Goal: Information Seeking & Learning: Learn about a topic

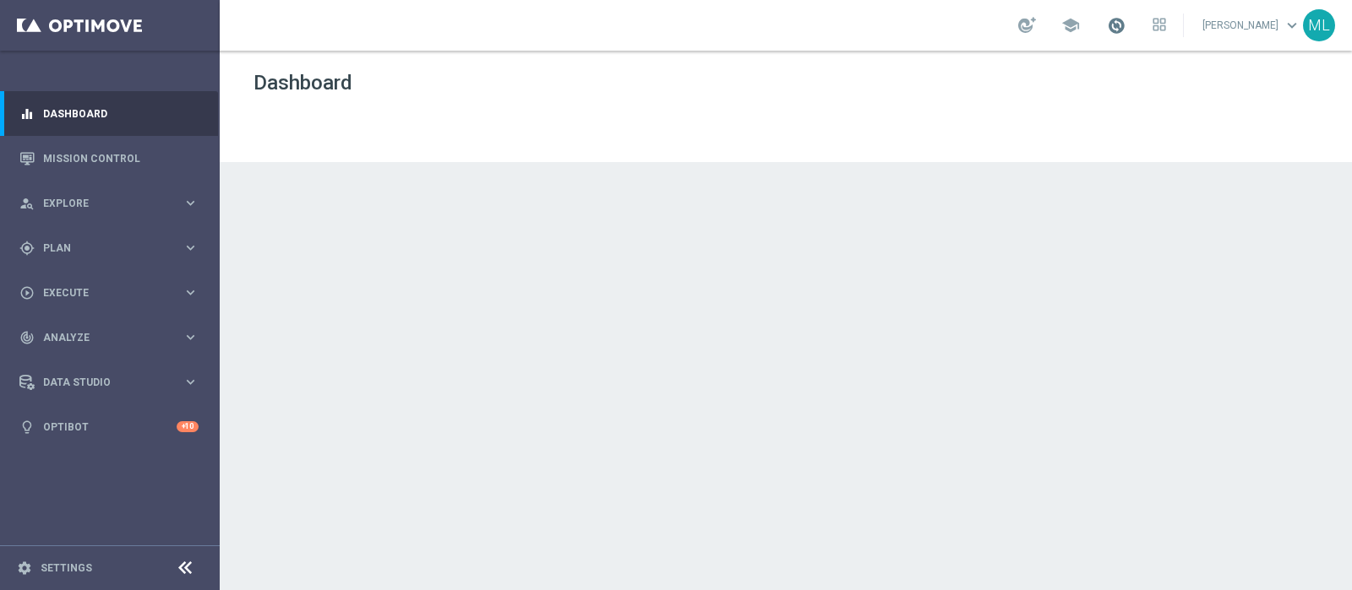
click at [1107, 25] on span at bounding box center [1116, 25] width 19 height 19
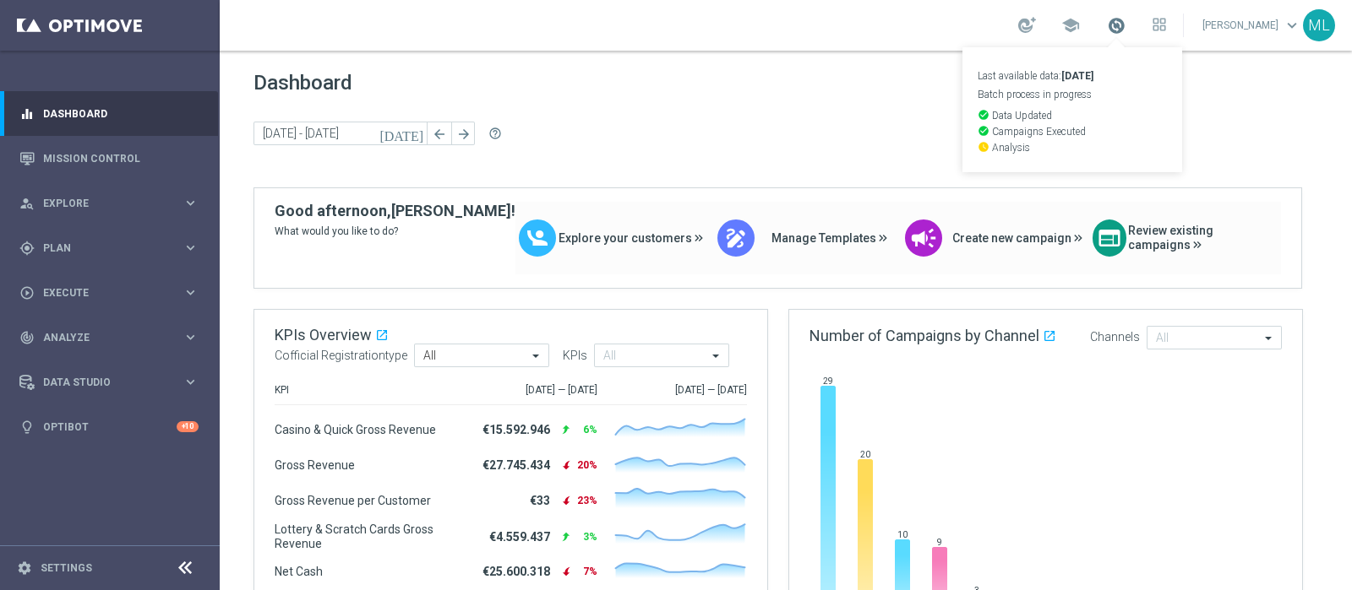
click at [1107, 25] on span at bounding box center [1116, 25] width 19 height 19
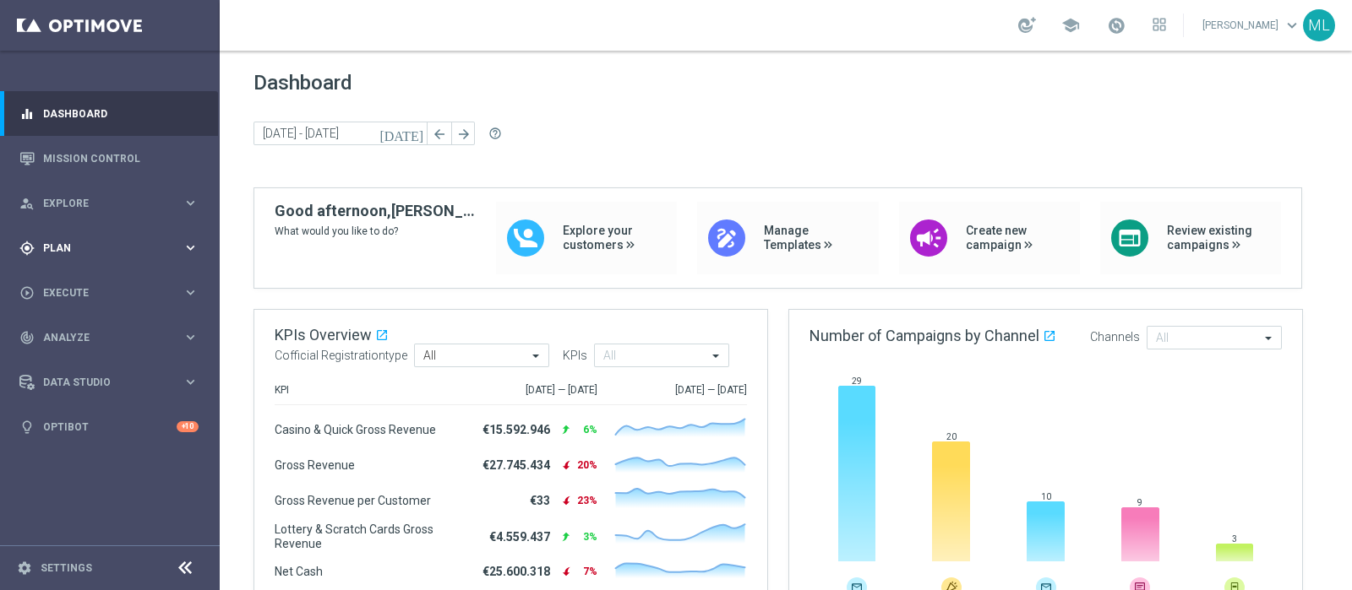
click at [79, 253] on div "gps_fixed Plan" at bounding box center [100, 248] width 163 height 15
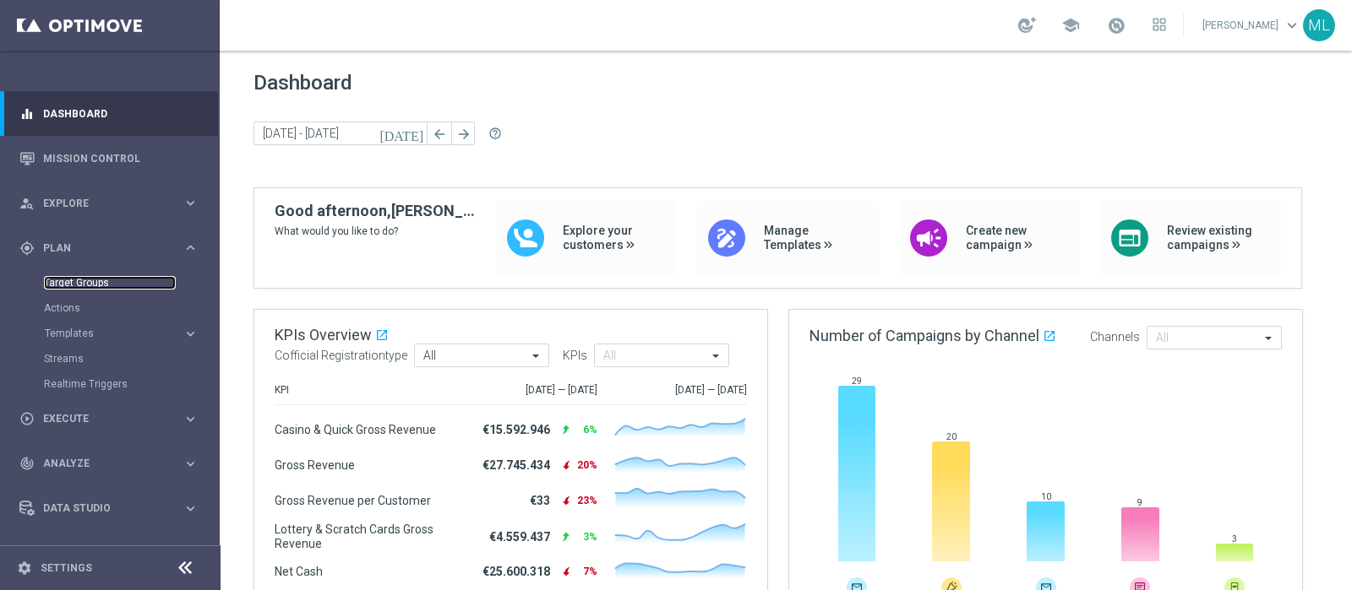
click at [63, 284] on link "Target Groups" at bounding box center [110, 283] width 132 height 14
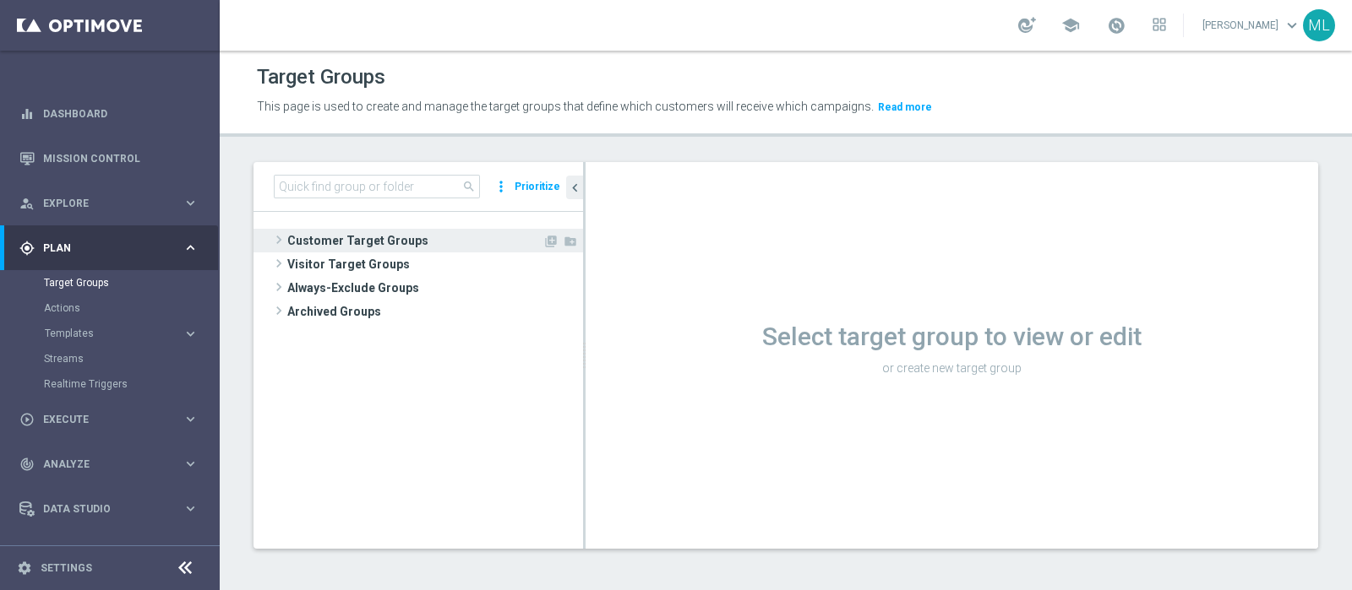
click at [277, 242] on span at bounding box center [278, 240] width 17 height 20
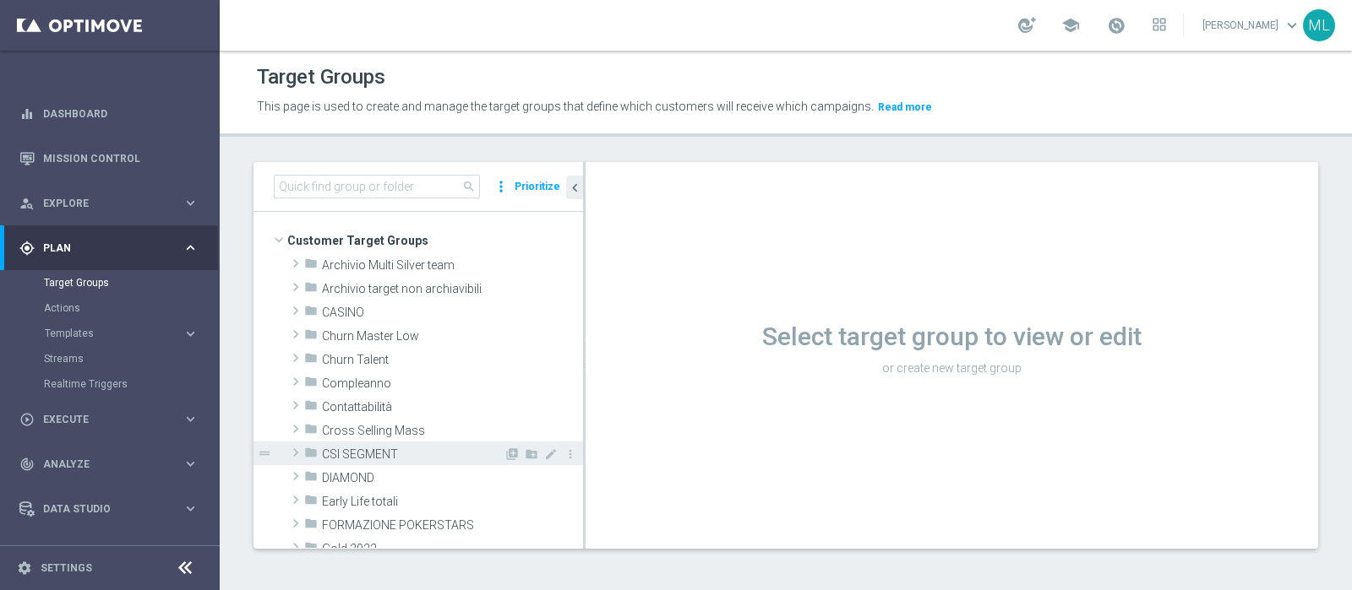
drag, startPoint x: 292, startPoint y: 471, endPoint x: 341, endPoint y: 445, distance: 55.2
click at [292, 471] on span at bounding box center [295, 476] width 17 height 20
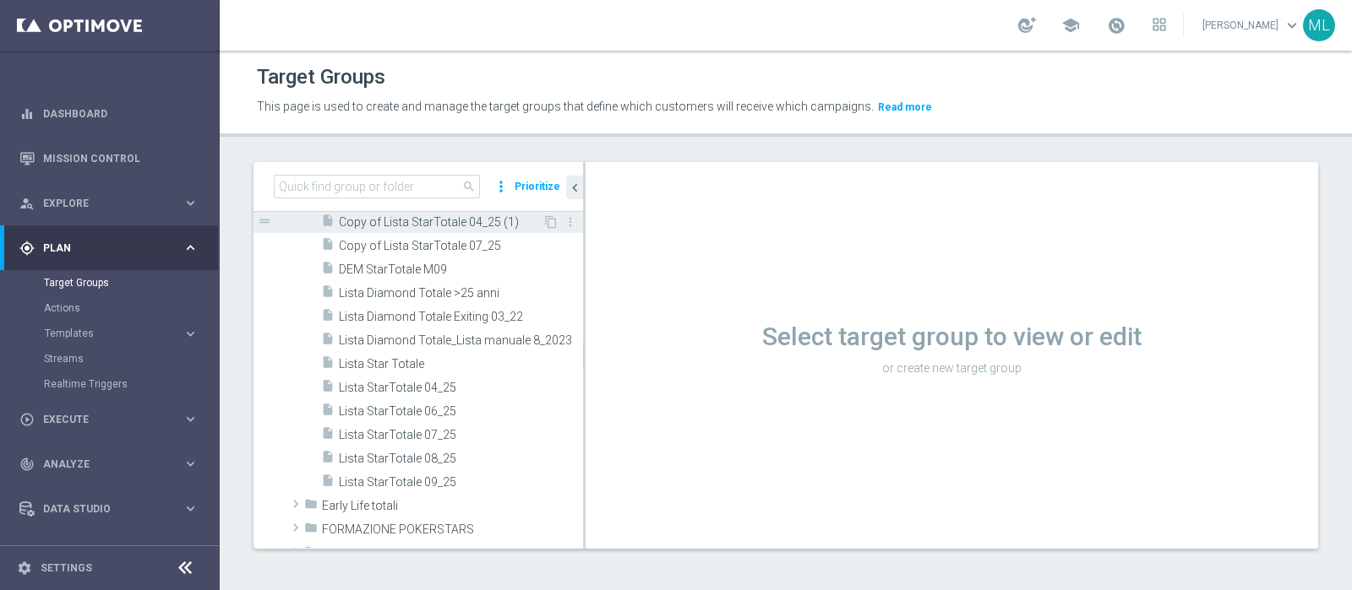
scroll to position [210, 0]
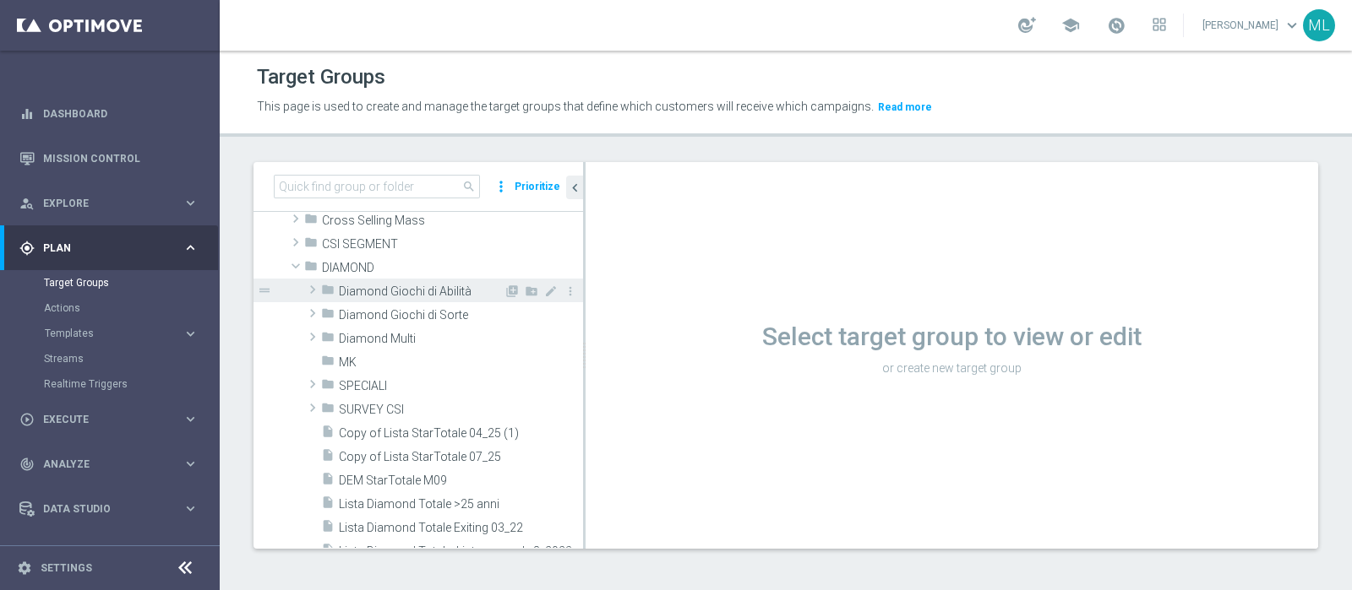
click at [312, 285] on span at bounding box center [312, 290] width 17 height 20
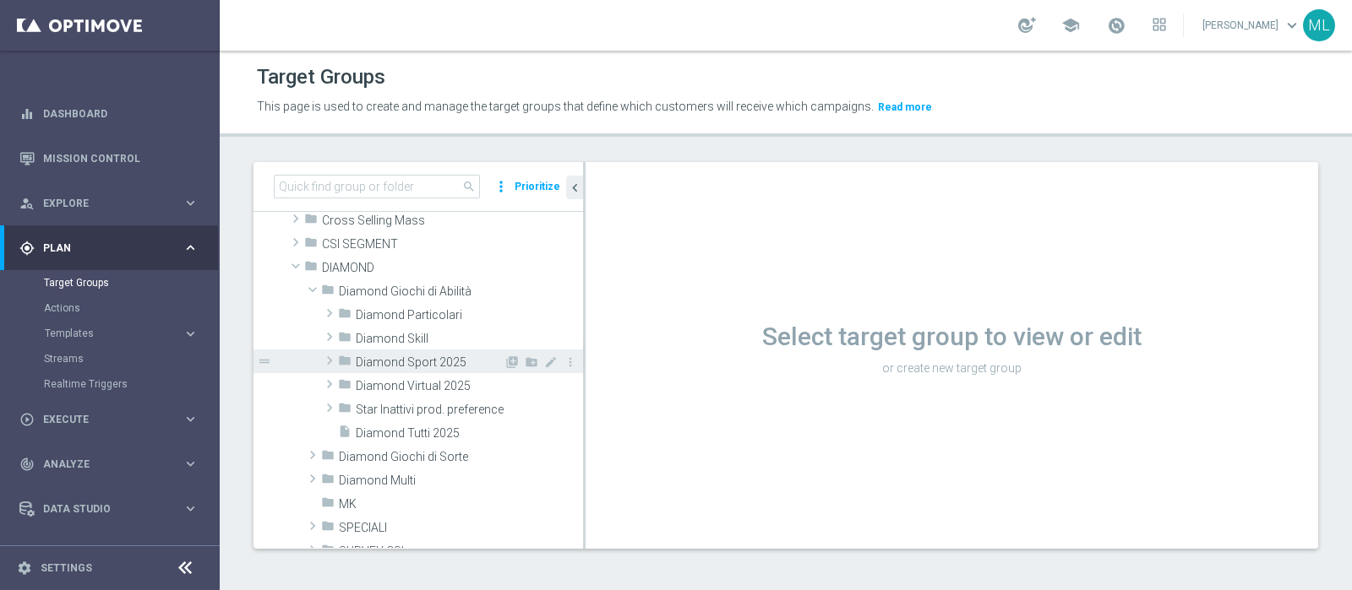
click at [325, 357] on span at bounding box center [329, 361] width 17 height 20
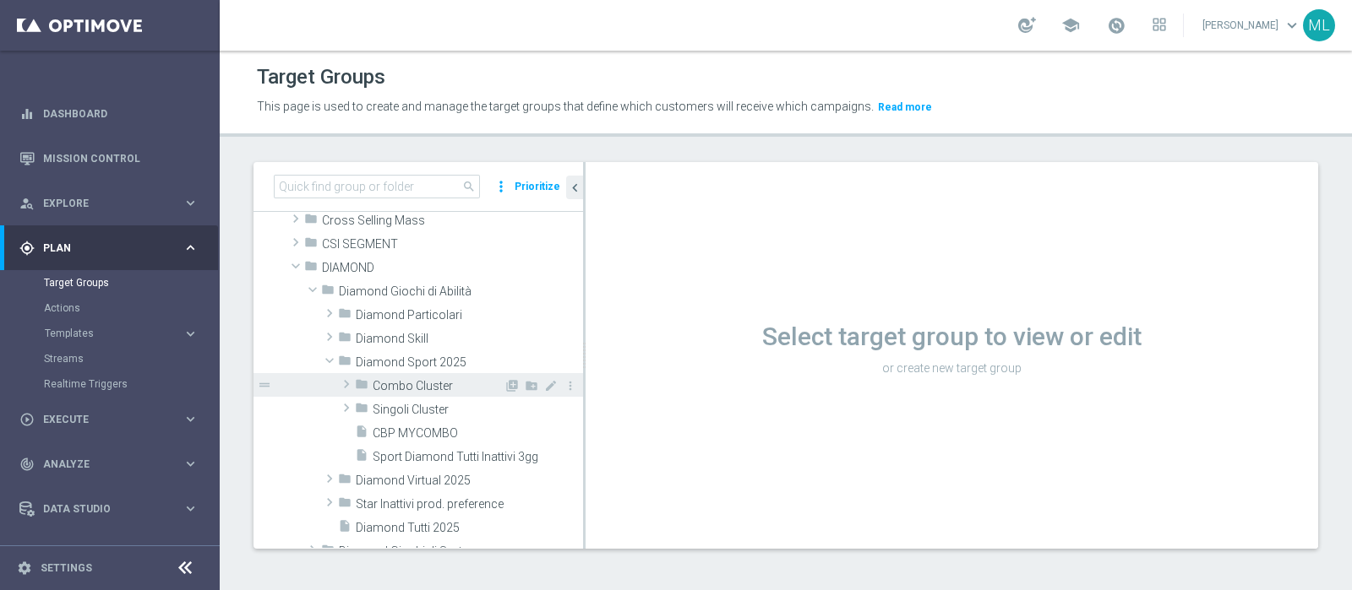
click at [347, 385] on span at bounding box center [346, 384] width 17 height 20
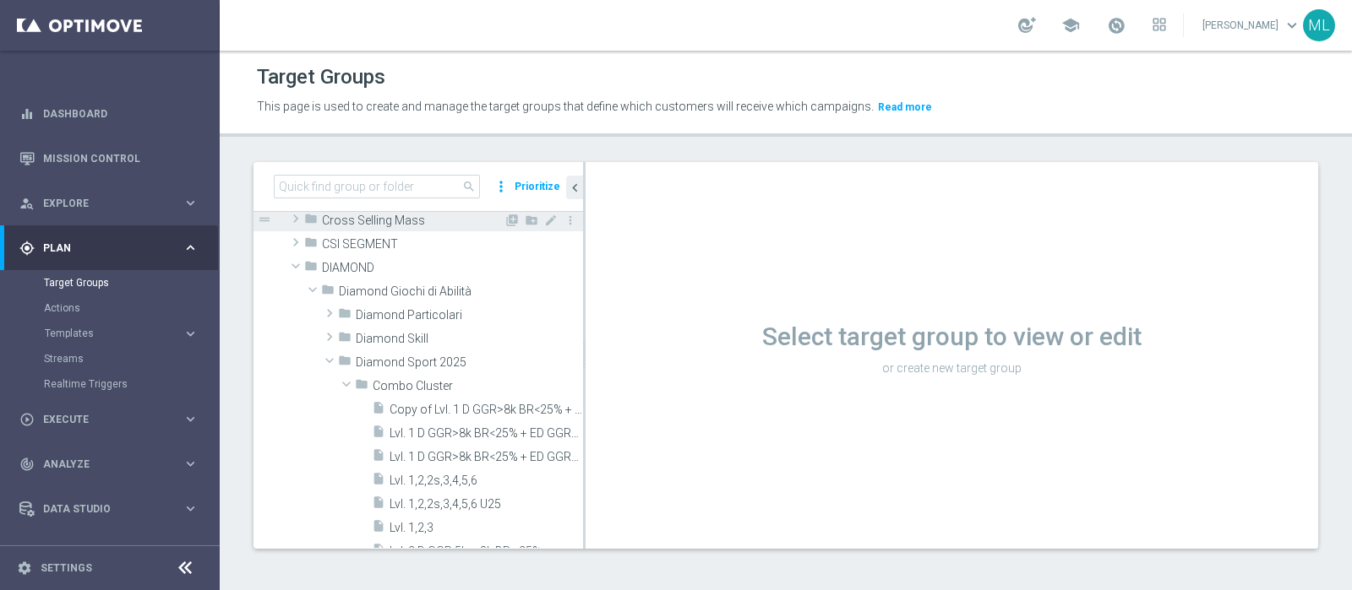
scroll to position [317, 0]
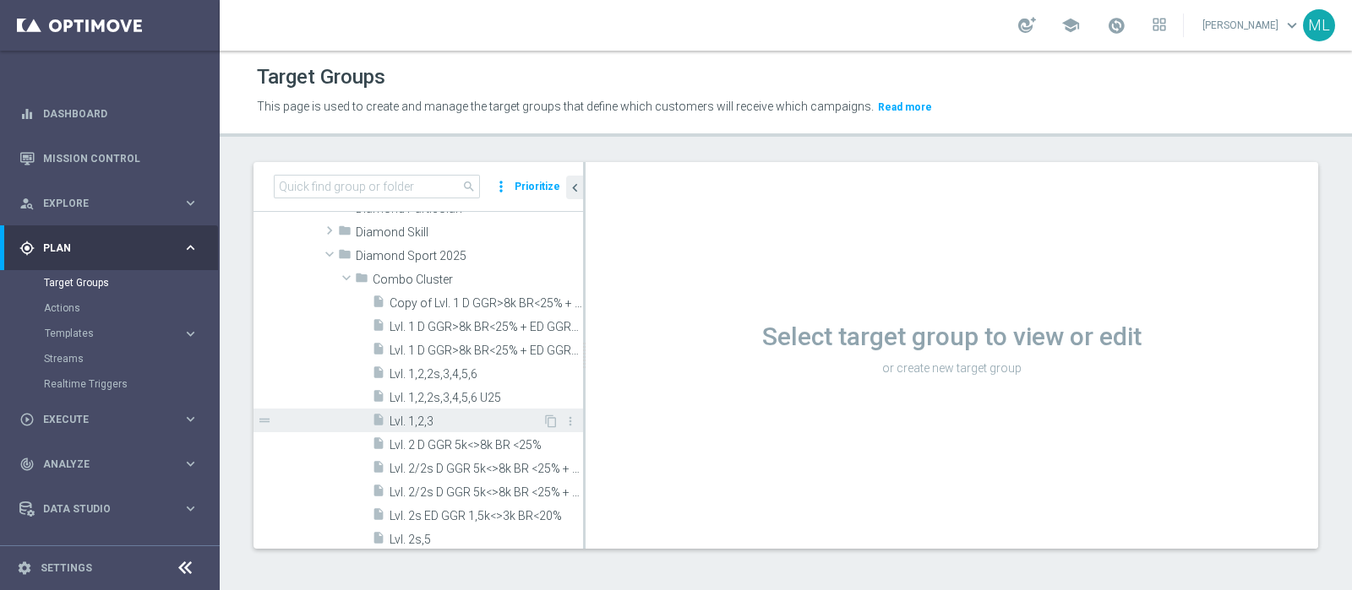
click at [418, 424] on span "Lvl. 1,2,3" at bounding box center [465, 422] width 153 height 14
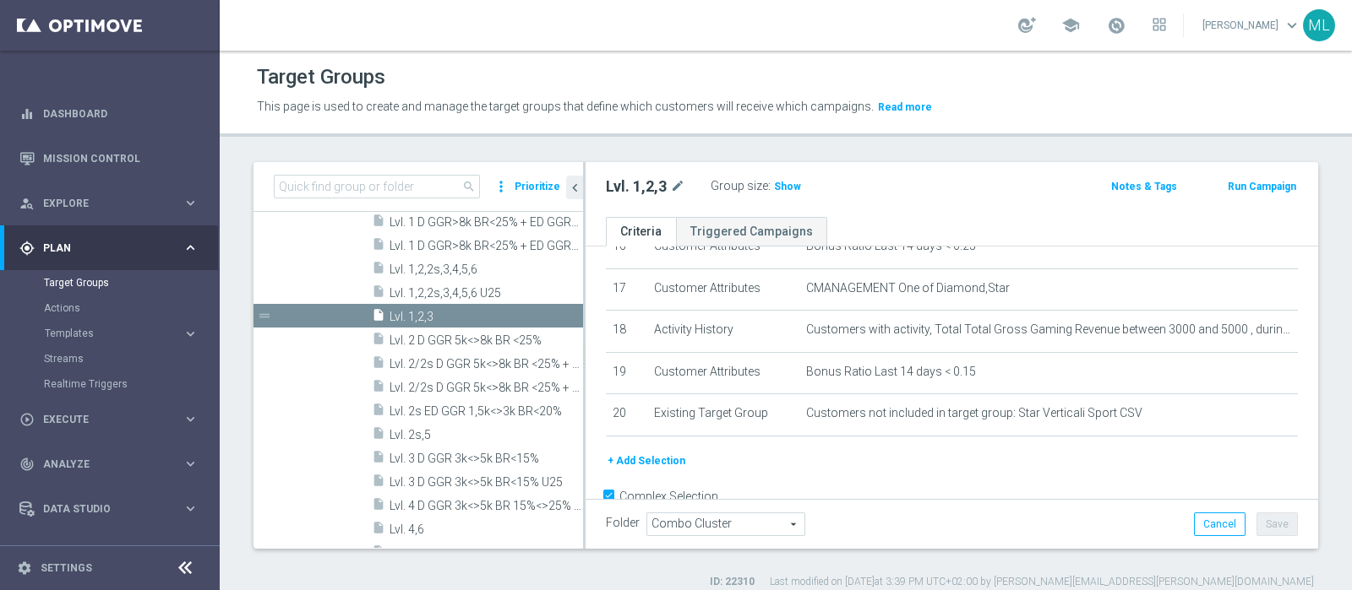
scroll to position [732, 0]
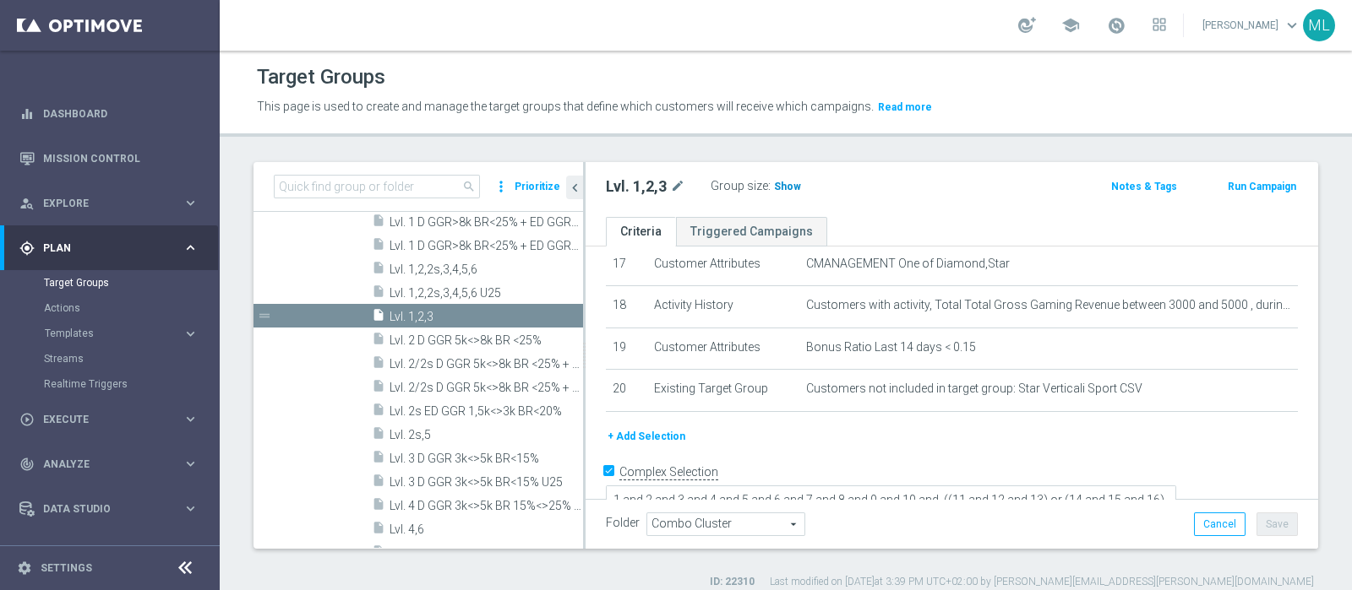
click at [782, 184] on span "Show" at bounding box center [787, 187] width 27 height 12
click at [785, 186] on span "227" at bounding box center [785, 189] width 21 height 16
click at [422, 431] on span "Lvl. 2s,5" at bounding box center [465, 435] width 153 height 14
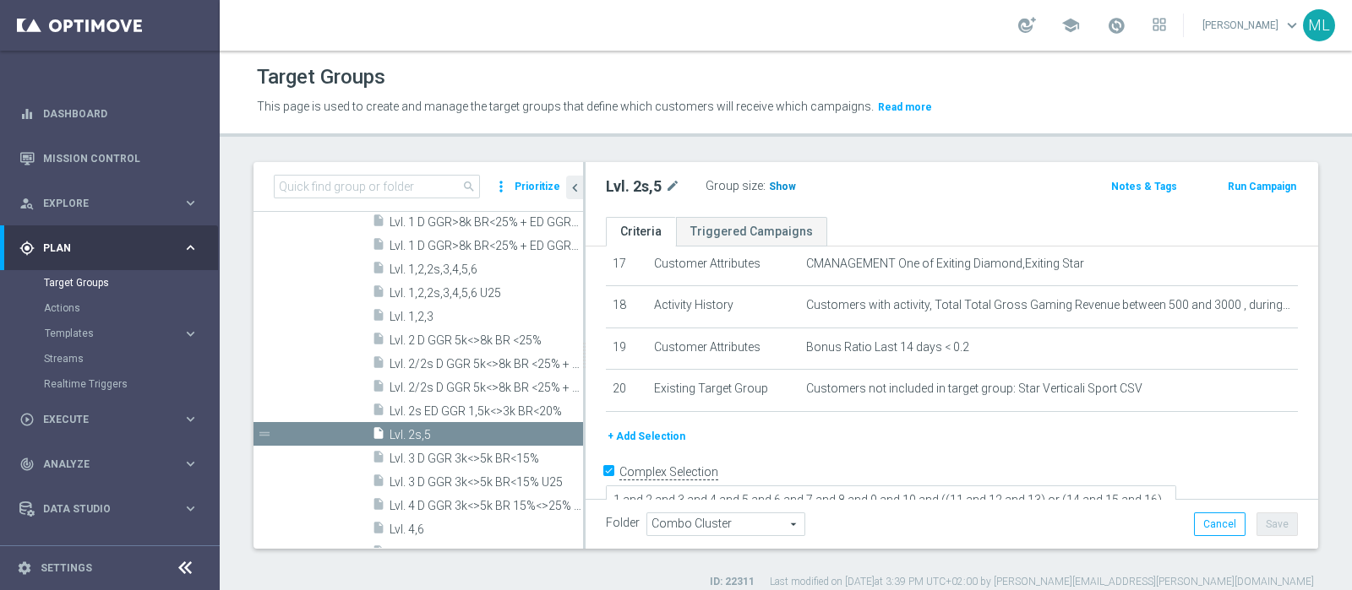
click at [779, 184] on span "Show" at bounding box center [782, 187] width 27 height 12
click at [782, 185] on span "192" at bounding box center [780, 189] width 21 height 16
click at [414, 533] on span "Lvl. 4,6" at bounding box center [465, 530] width 153 height 14
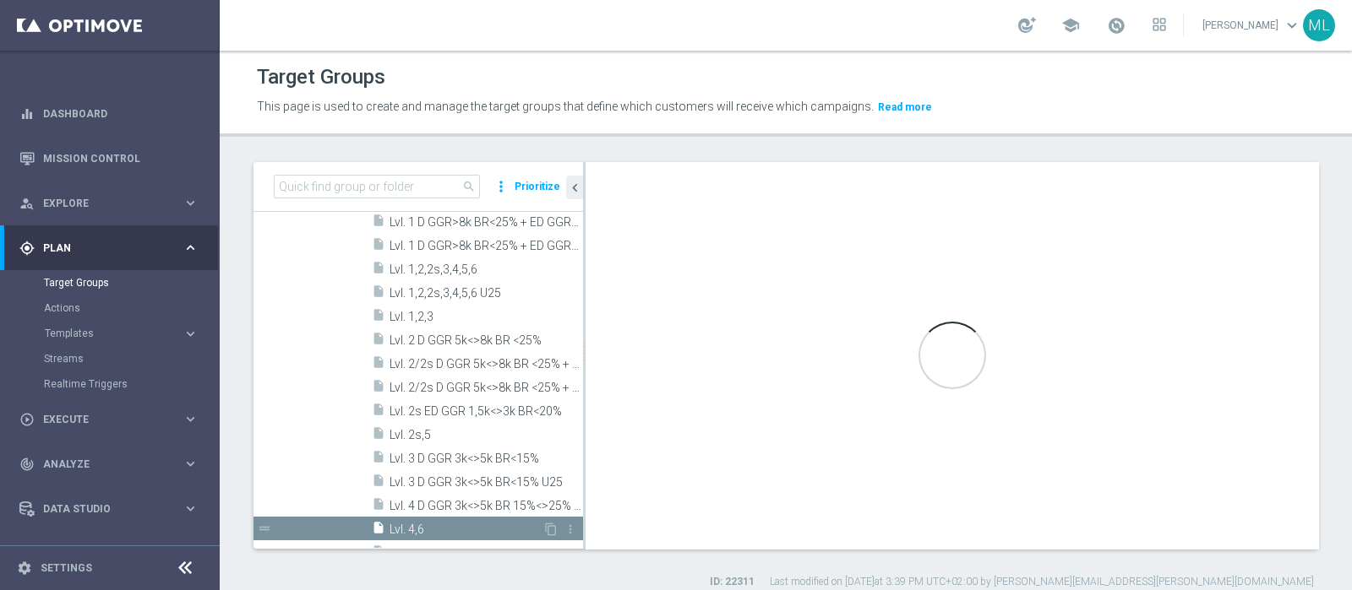
type textarea "1 and 2 and 3 and 4 and 5 and 6 and 7 and 8 and 9 and 10 and ((11 and 12 and 13…"
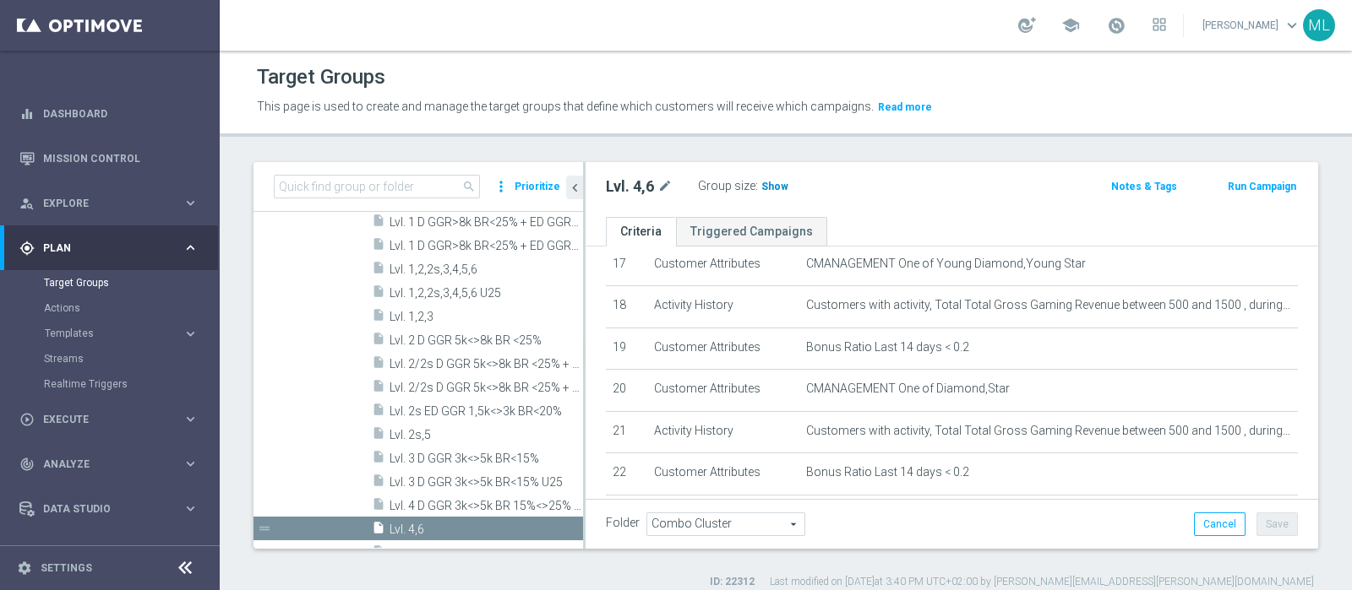
click at [775, 188] on span "Show" at bounding box center [774, 187] width 27 height 12
click at [773, 183] on span "137" at bounding box center [772, 189] width 21 height 16
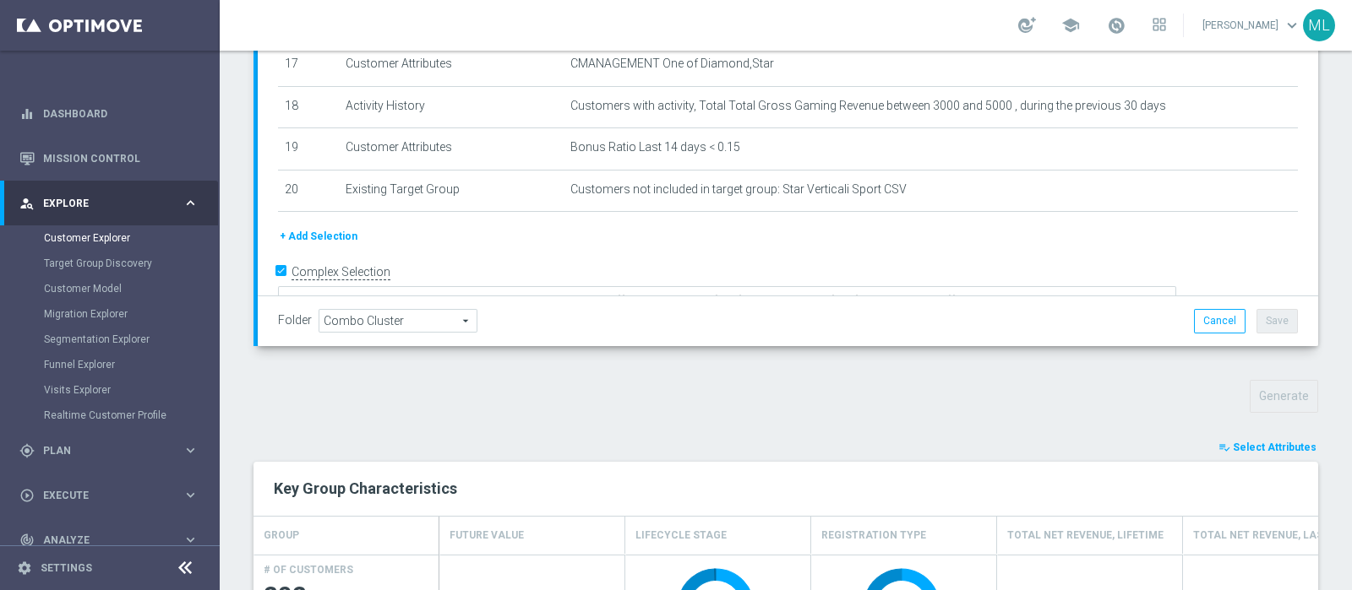
scroll to position [354, 0]
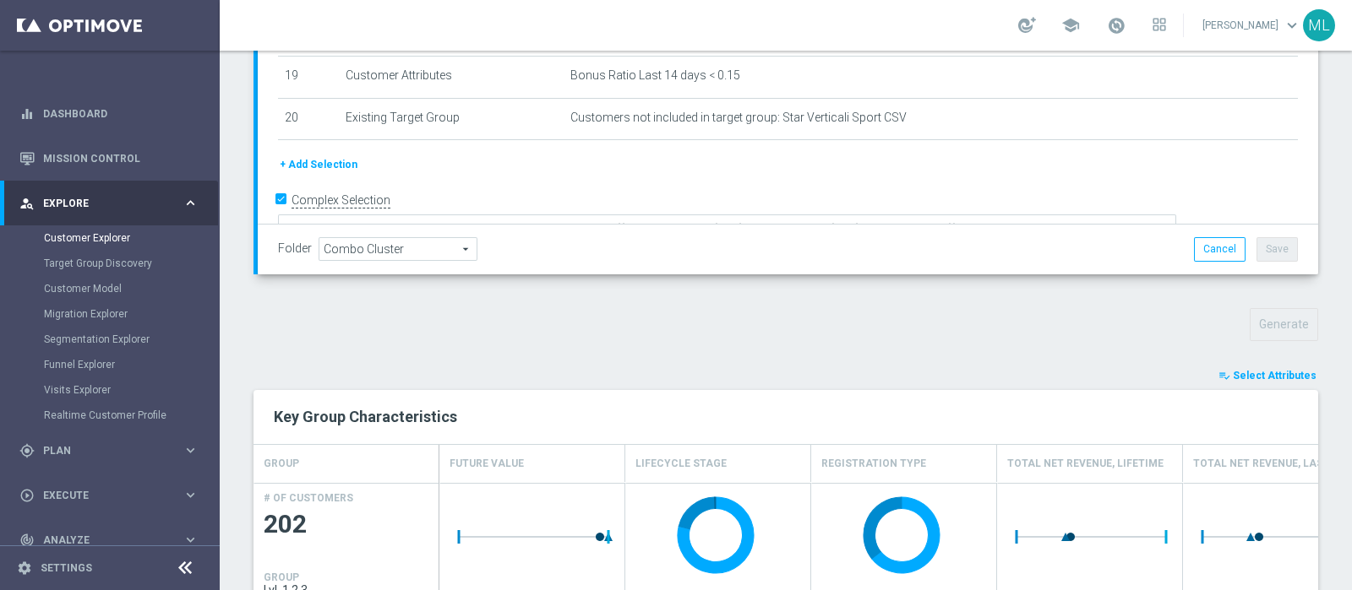
click at [1252, 373] on span "Select Attributes" at bounding box center [1275, 376] width 84 height 12
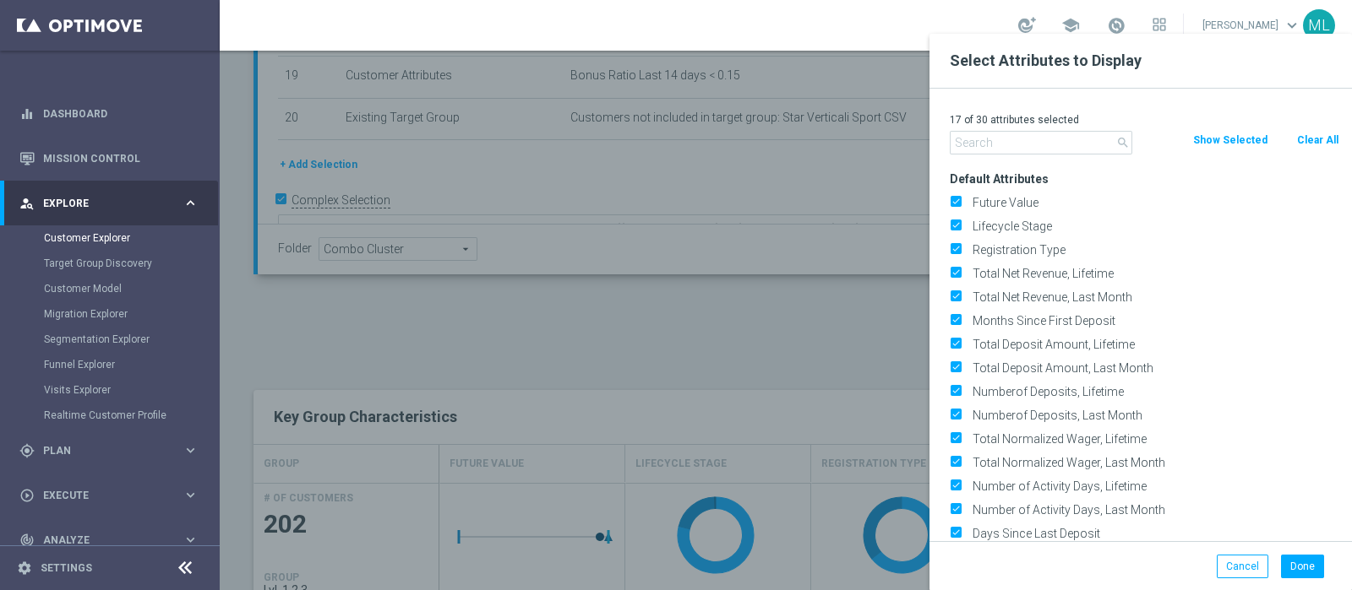
click at [988, 144] on input "text" at bounding box center [1041, 143] width 182 height 24
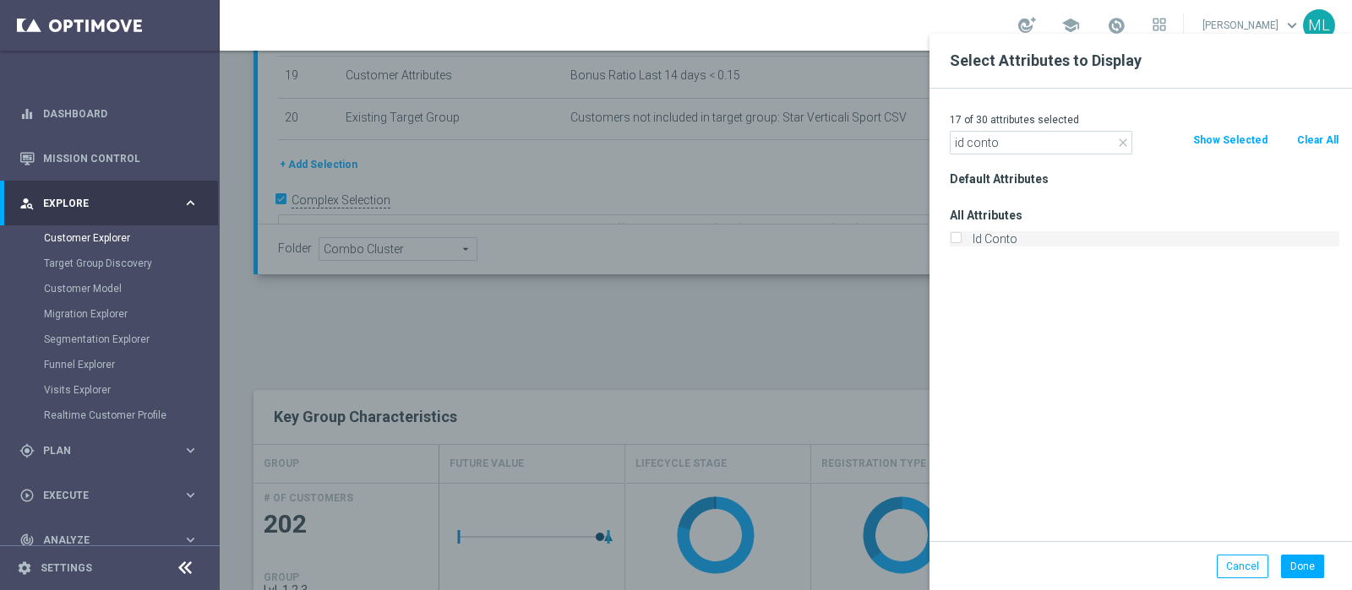
type input "id conto"
click at [961, 232] on div "Id Conto" at bounding box center [1144, 238] width 389 height 15
click at [966, 234] on label "Id Conto" at bounding box center [1152, 238] width 373 height 15
click at [959, 236] on input "Id Conto" at bounding box center [955, 241] width 11 height 11
checkbox input "true"
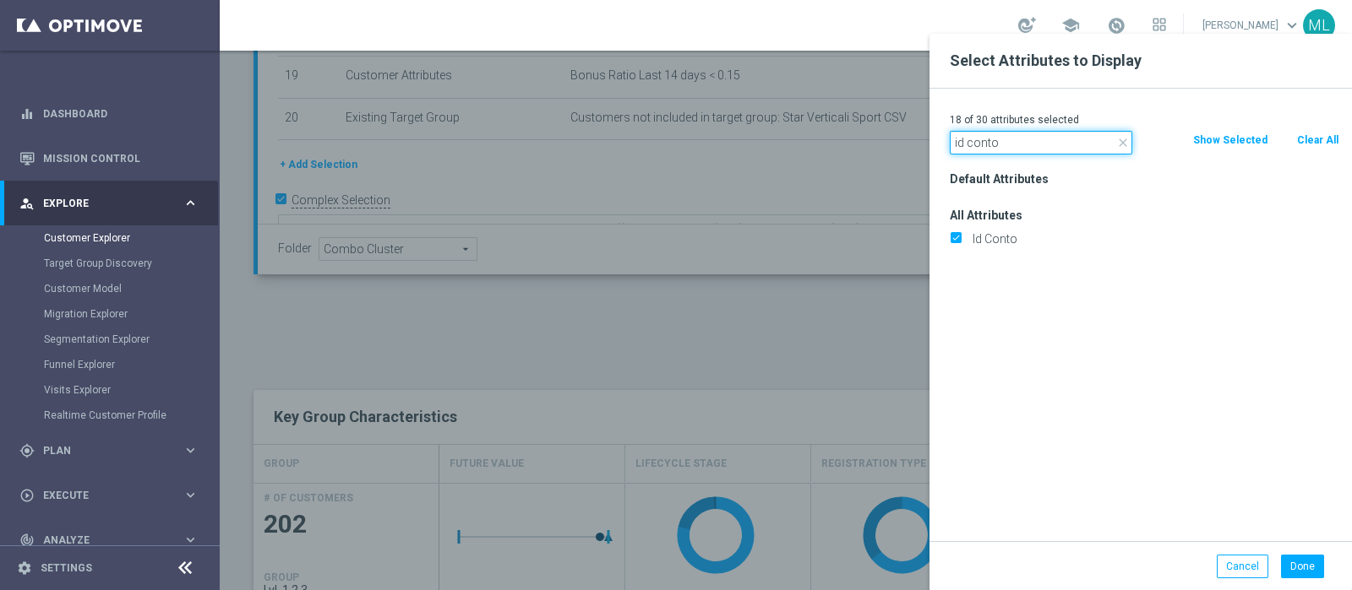
drag, startPoint x: 1004, startPoint y: 148, endPoint x: 903, endPoint y: 141, distance: 101.6
type input "cmana"
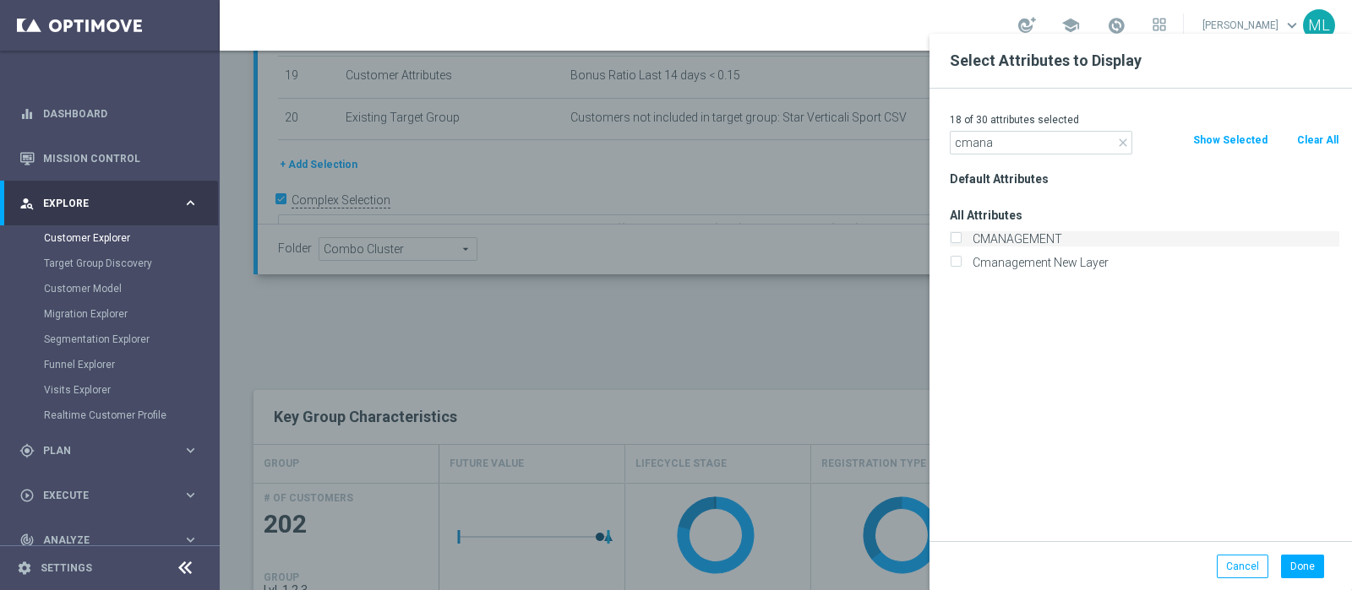
click at [951, 237] on input "CMANAGEMENT" at bounding box center [955, 241] width 11 height 11
checkbox input "true"
drag, startPoint x: 993, startPoint y: 143, endPoint x: 922, endPoint y: 141, distance: 70.1
click at [1299, 559] on button "Done" at bounding box center [1302, 567] width 43 height 24
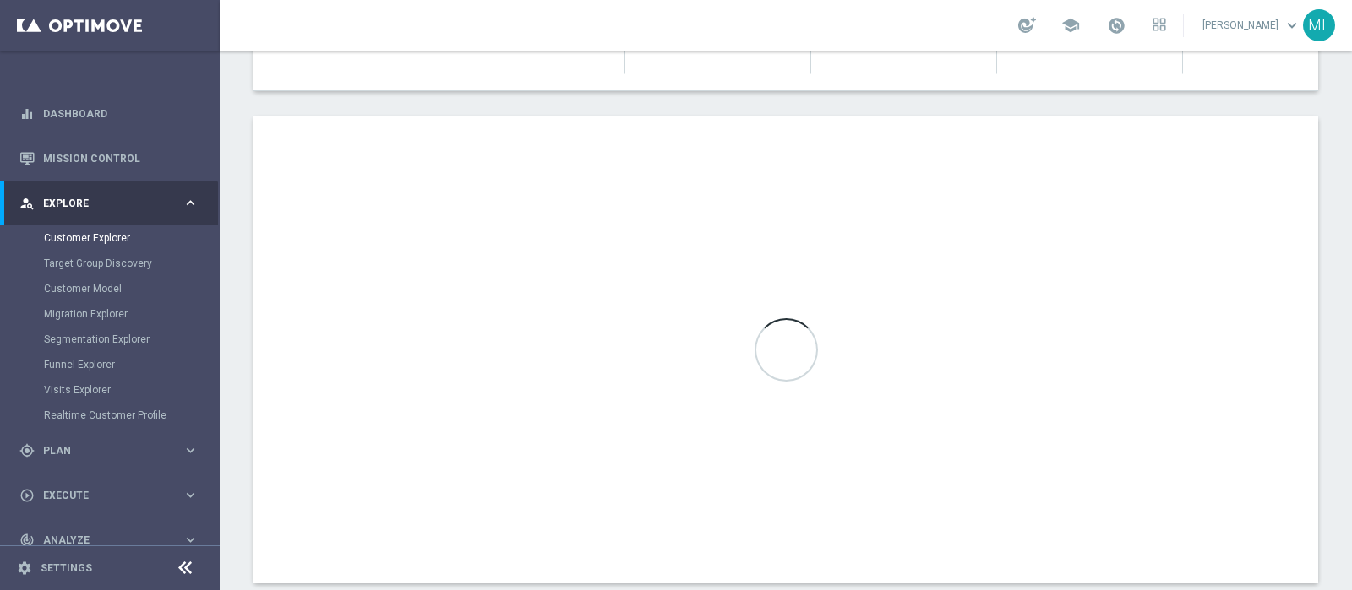
scroll to position [1003, 0]
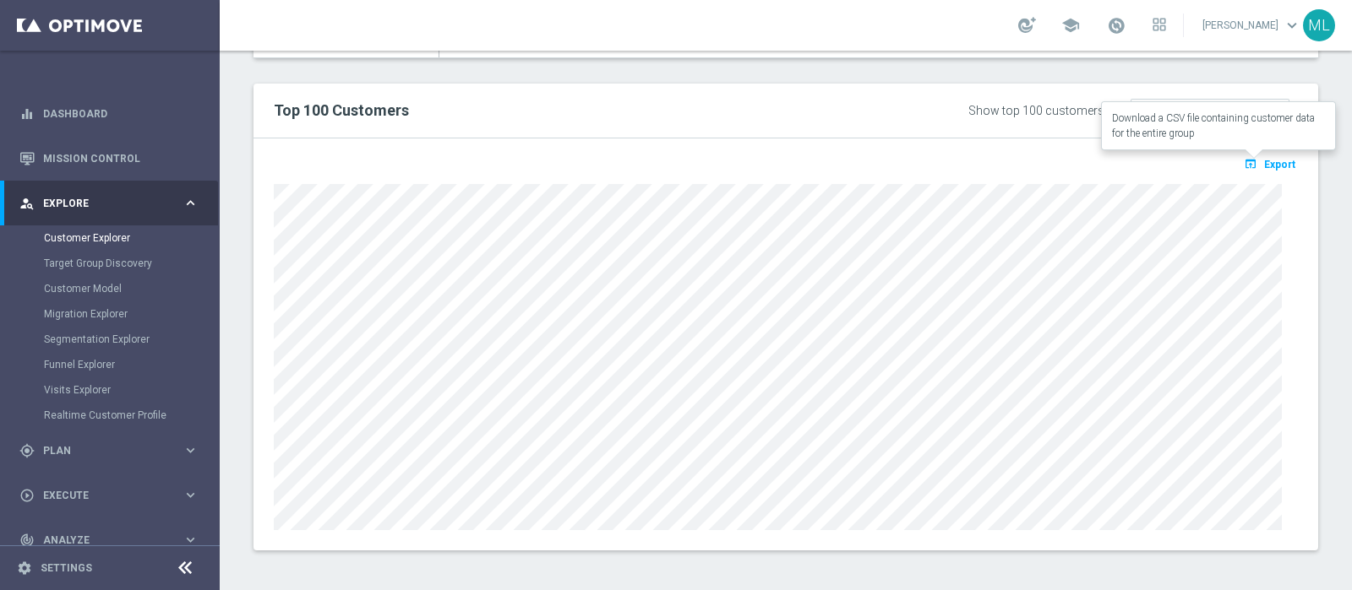
click at [1264, 162] on span "Export" at bounding box center [1279, 165] width 31 height 12
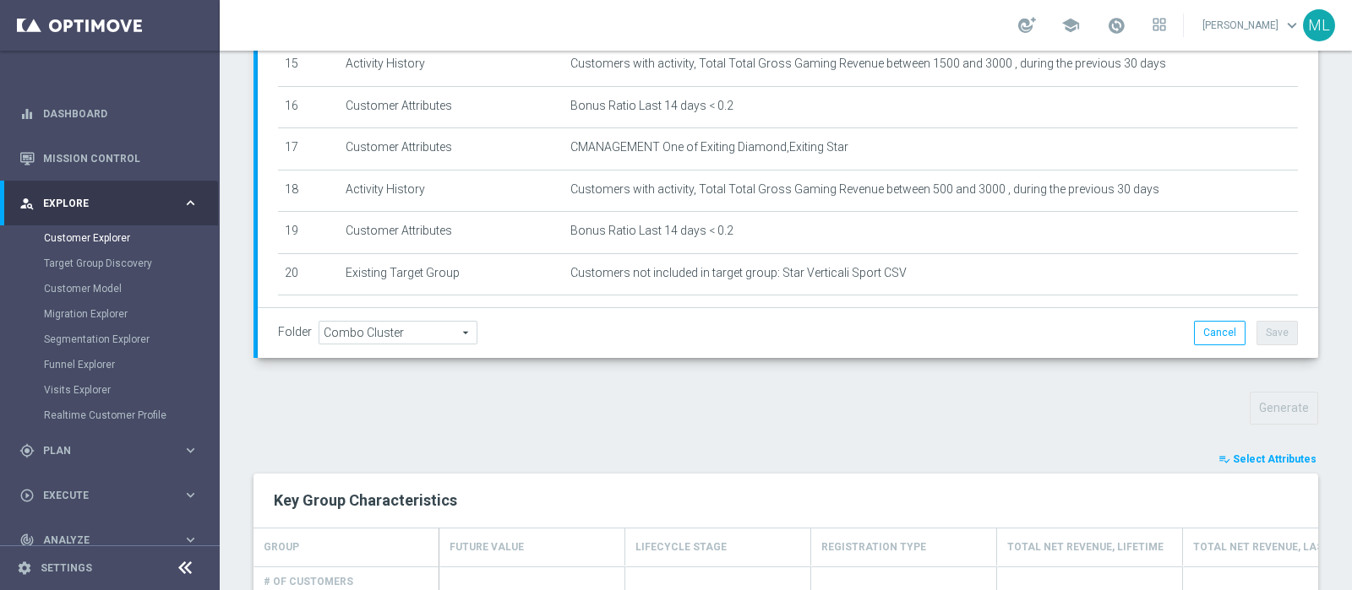
scroll to position [460, 0]
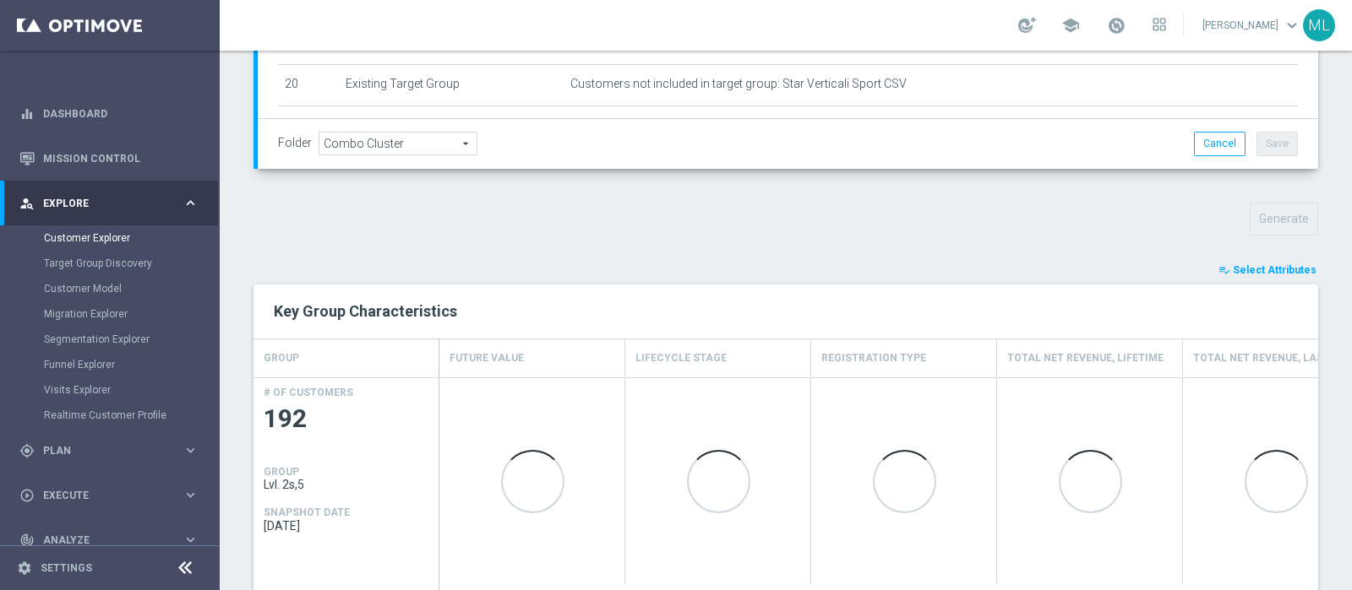
click at [1251, 266] on span "Select Attributes" at bounding box center [1275, 270] width 84 height 12
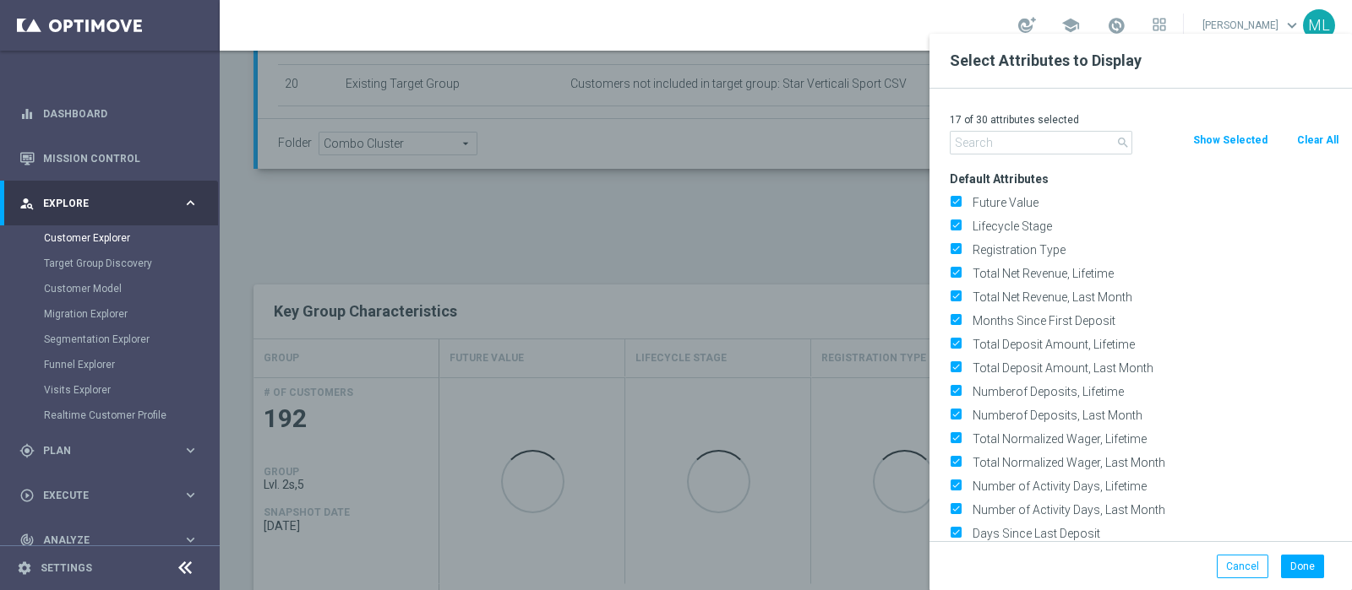
click at [965, 133] on input "text" at bounding box center [1041, 143] width 182 height 24
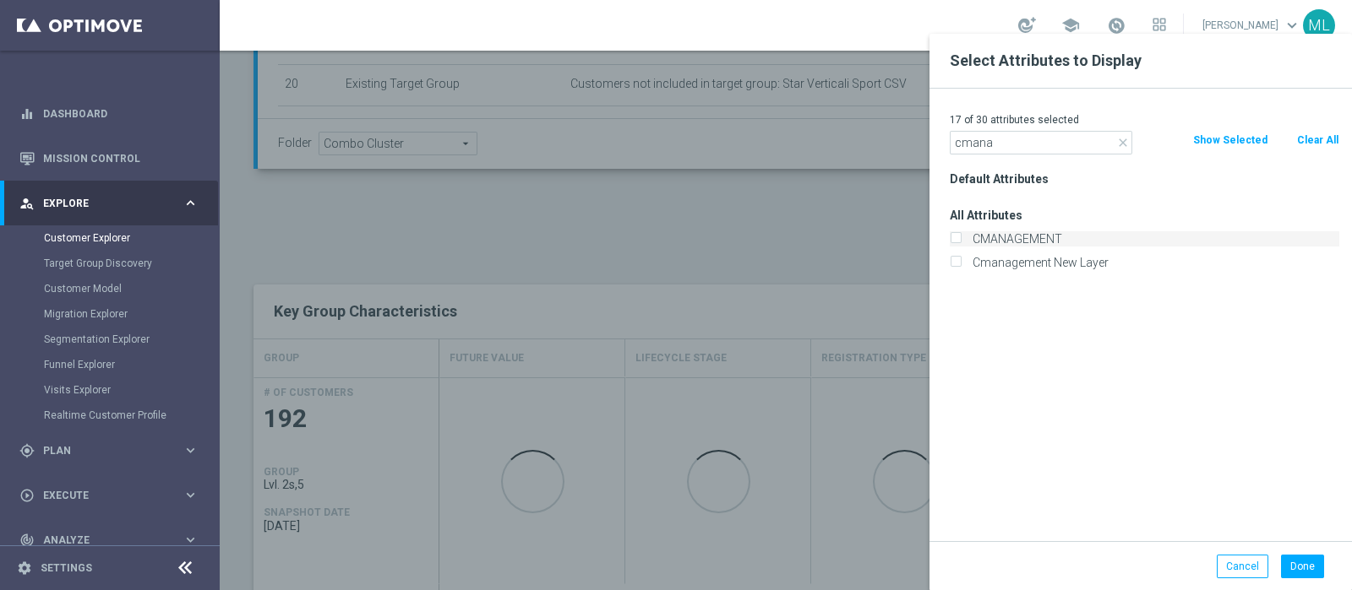
type input "cmana"
click at [960, 240] on input "CMANAGEMENT" at bounding box center [955, 241] width 11 height 11
checkbox input "true"
drag, startPoint x: 1006, startPoint y: 143, endPoint x: 863, endPoint y: 132, distance: 144.0
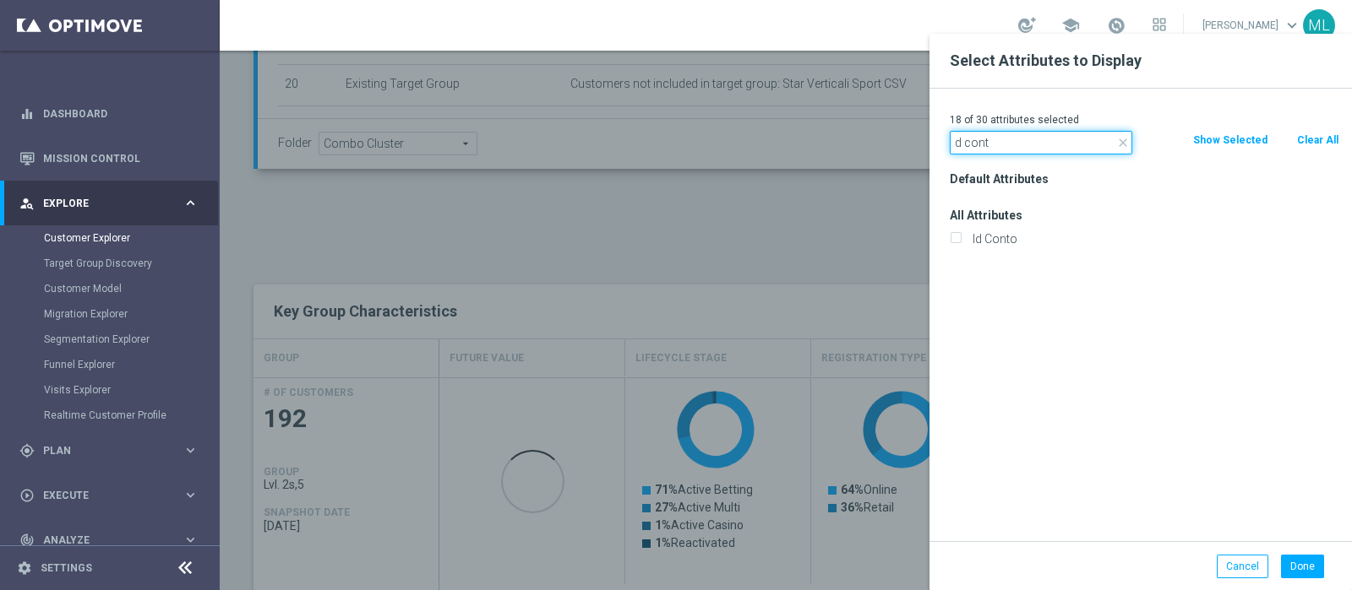
click at [954, 143] on input "d cont" at bounding box center [1041, 143] width 182 height 24
click at [1005, 144] on input "id cont" at bounding box center [1041, 143] width 182 height 24
type input "id conto"
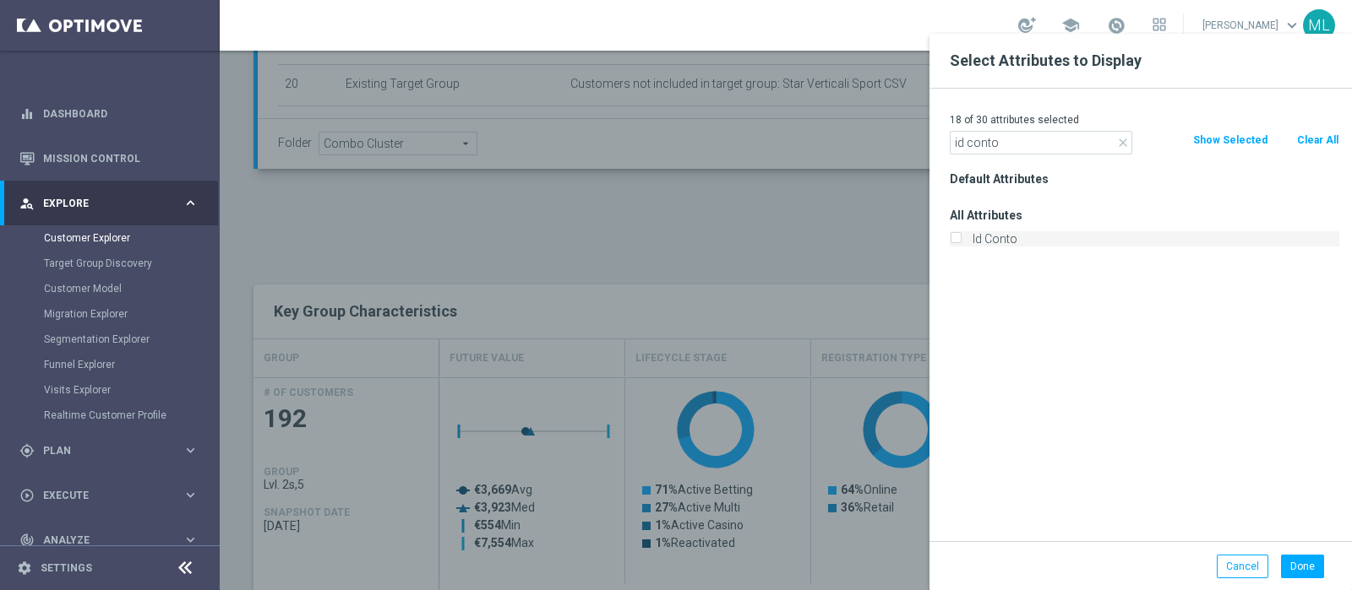
click at [959, 238] on input "Id Conto" at bounding box center [955, 241] width 11 height 11
checkbox input "true"
click at [1306, 563] on button "Done" at bounding box center [1302, 567] width 43 height 24
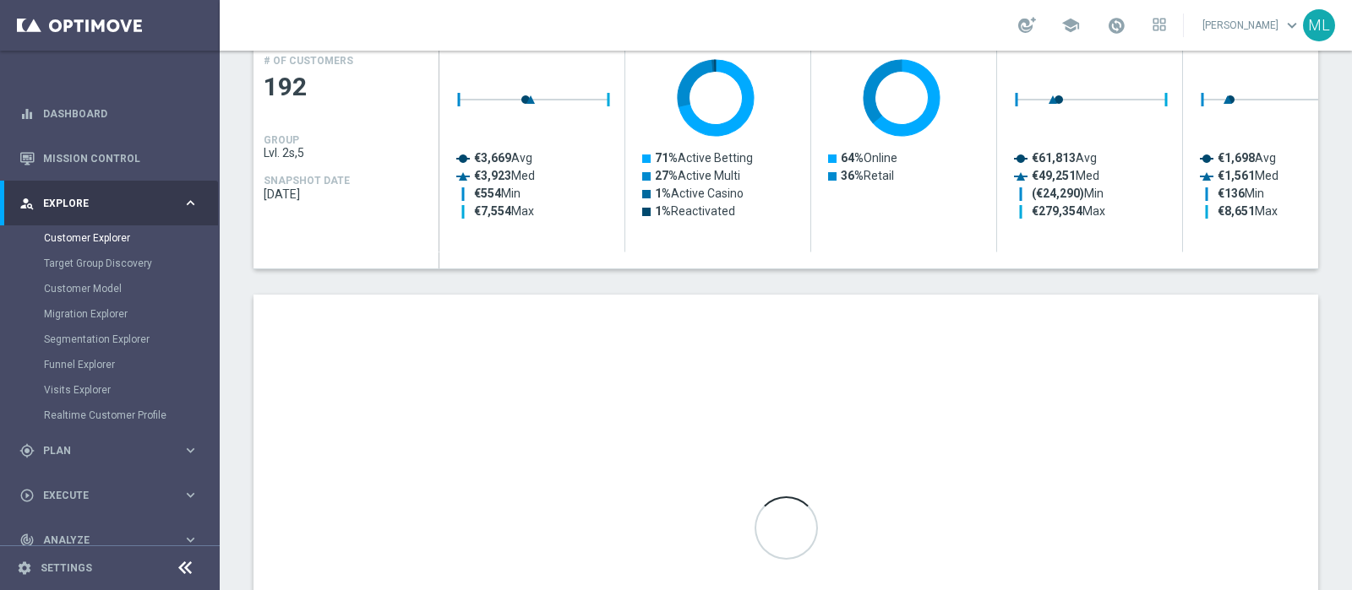
scroll to position [1003, 0]
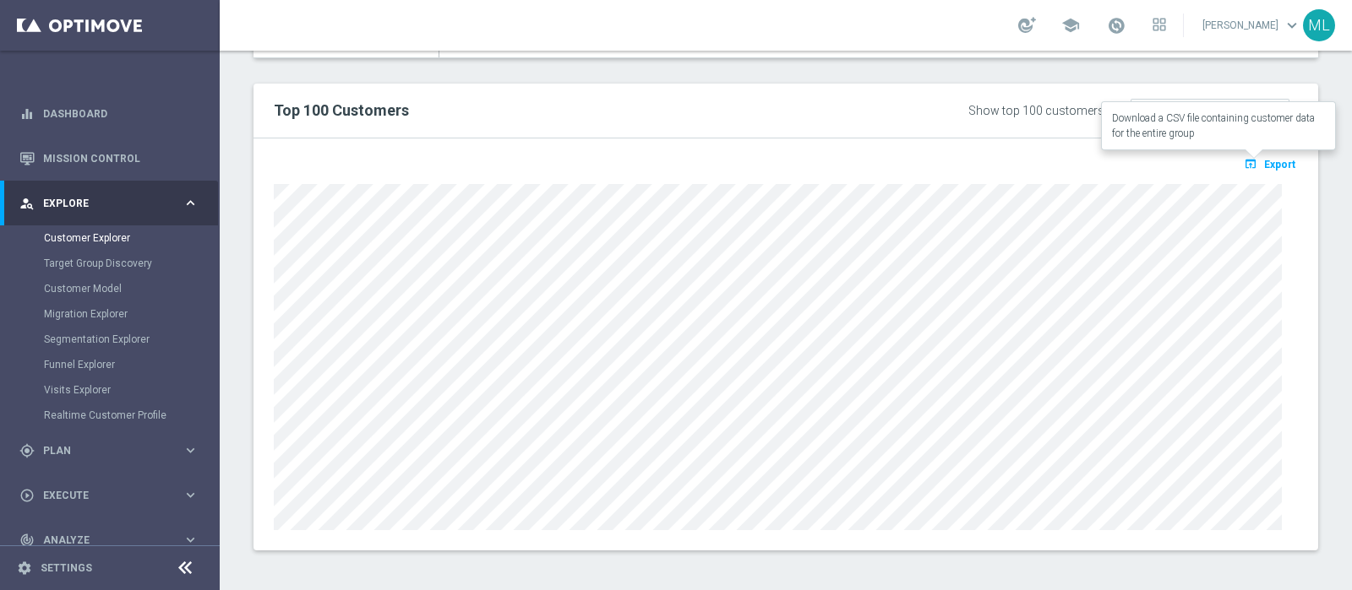
click at [1264, 165] on span "Export" at bounding box center [1279, 165] width 31 height 12
click at [1263, 153] on button "open_in_browser Export" at bounding box center [1269, 164] width 57 height 22
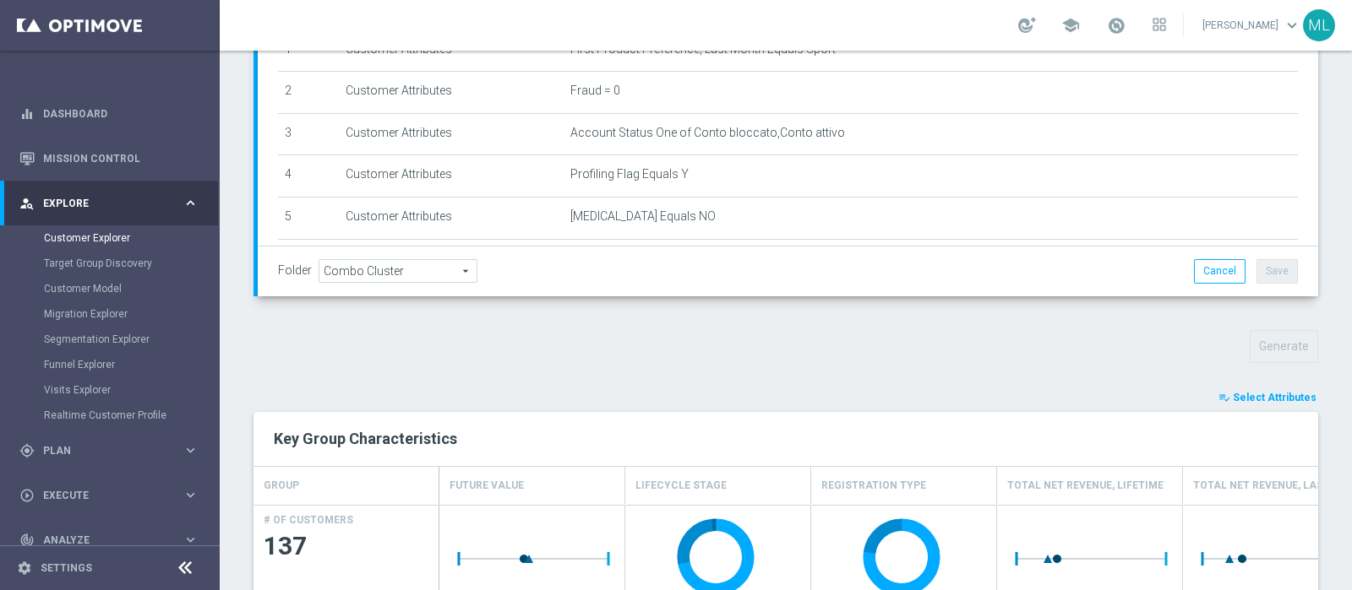
scroll to position [460, 0]
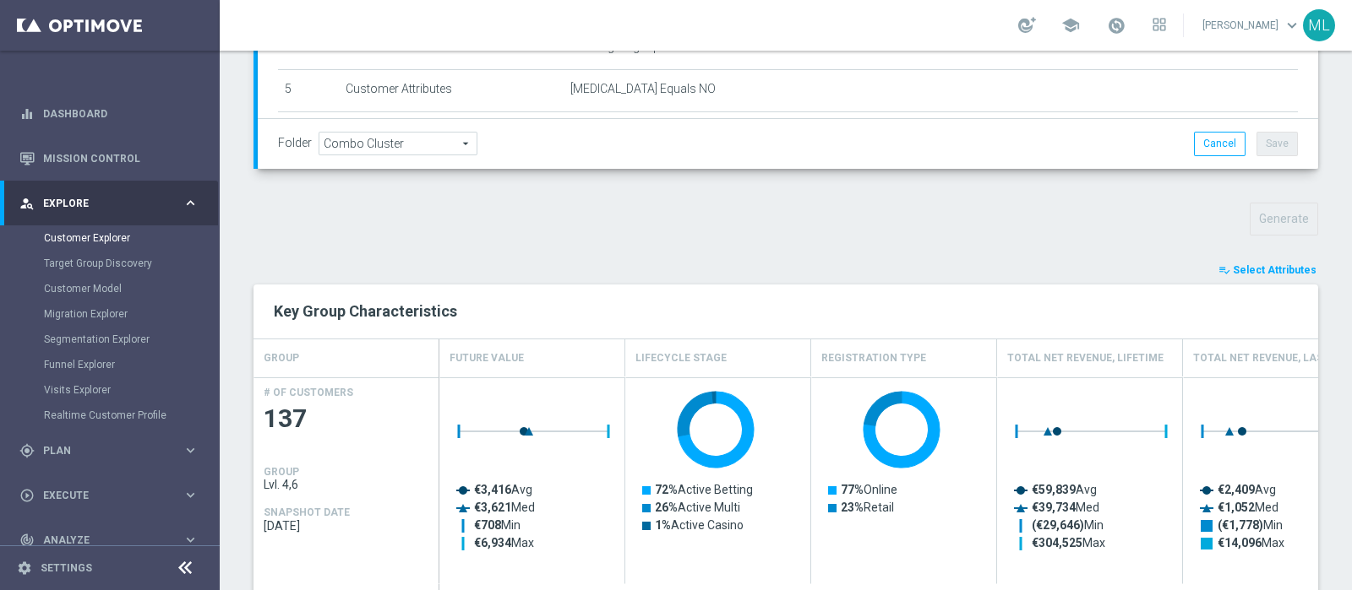
click at [1262, 264] on span "Select Attributes" at bounding box center [1275, 270] width 84 height 12
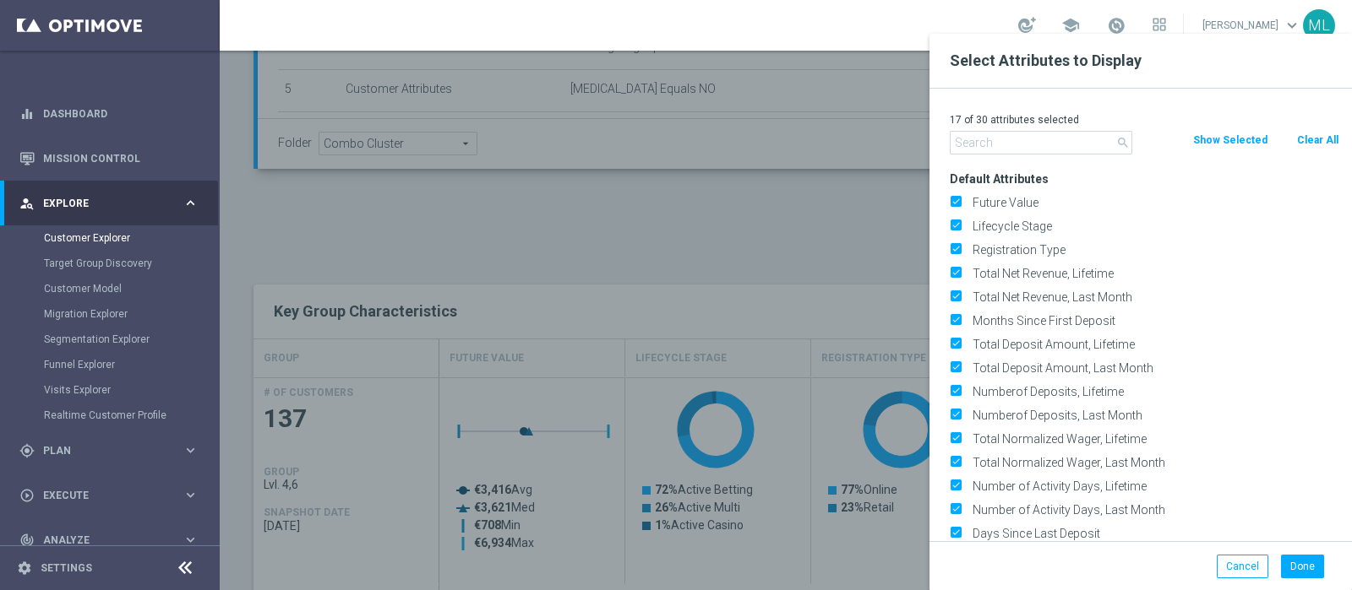
click at [1042, 146] on input "text" at bounding box center [1041, 143] width 182 height 24
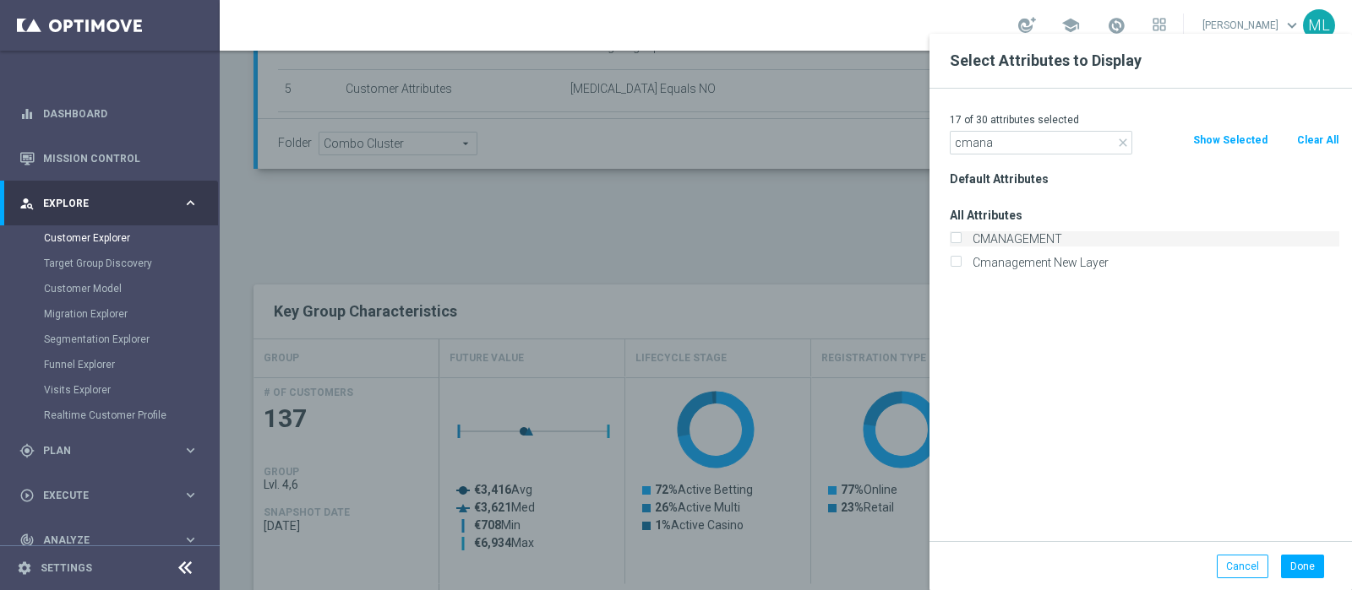
type input "cmana"
click at [950, 240] on input "CMANAGEMENT" at bounding box center [955, 241] width 11 height 11
checkbox input "true"
drag, startPoint x: 999, startPoint y: 144, endPoint x: 946, endPoint y: 145, distance: 52.4
click at [946, 145] on div "close cmana" at bounding box center [1041, 143] width 208 height 24
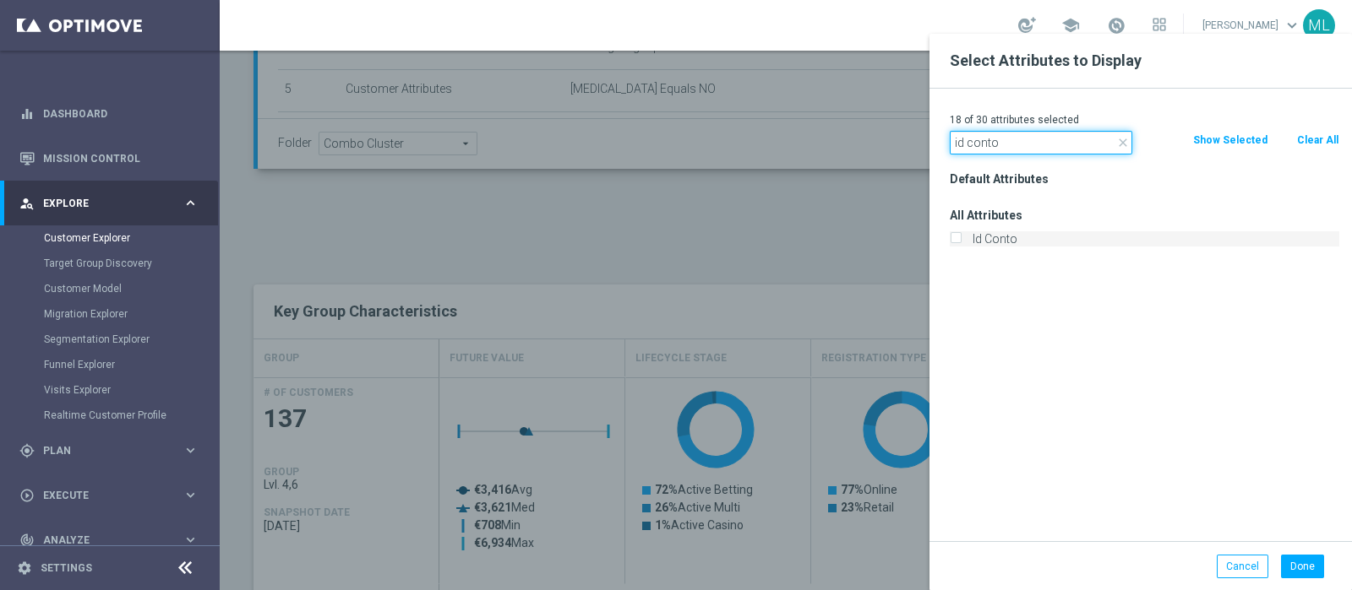
type input "id conto"
click at [966, 232] on label "Id Conto" at bounding box center [1152, 238] width 373 height 15
click at [955, 236] on input "Id Conto" at bounding box center [955, 241] width 11 height 11
checkbox input "true"
click at [1304, 562] on button "Done" at bounding box center [1302, 567] width 43 height 24
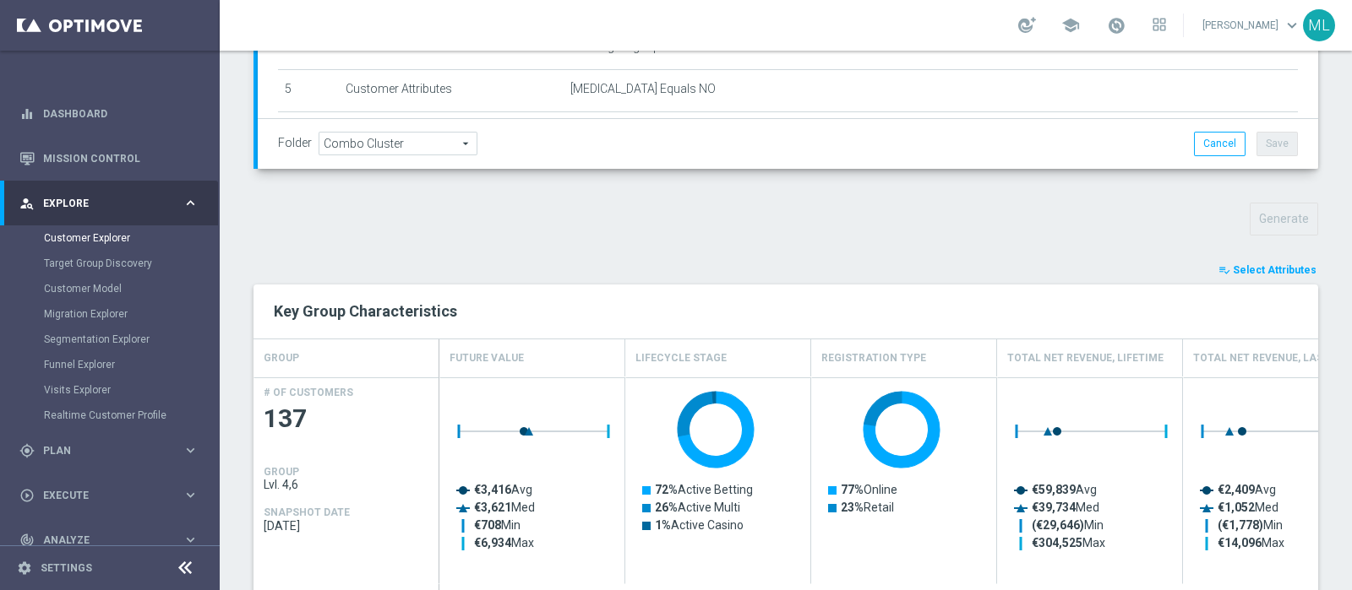
scroll to position [1003, 0]
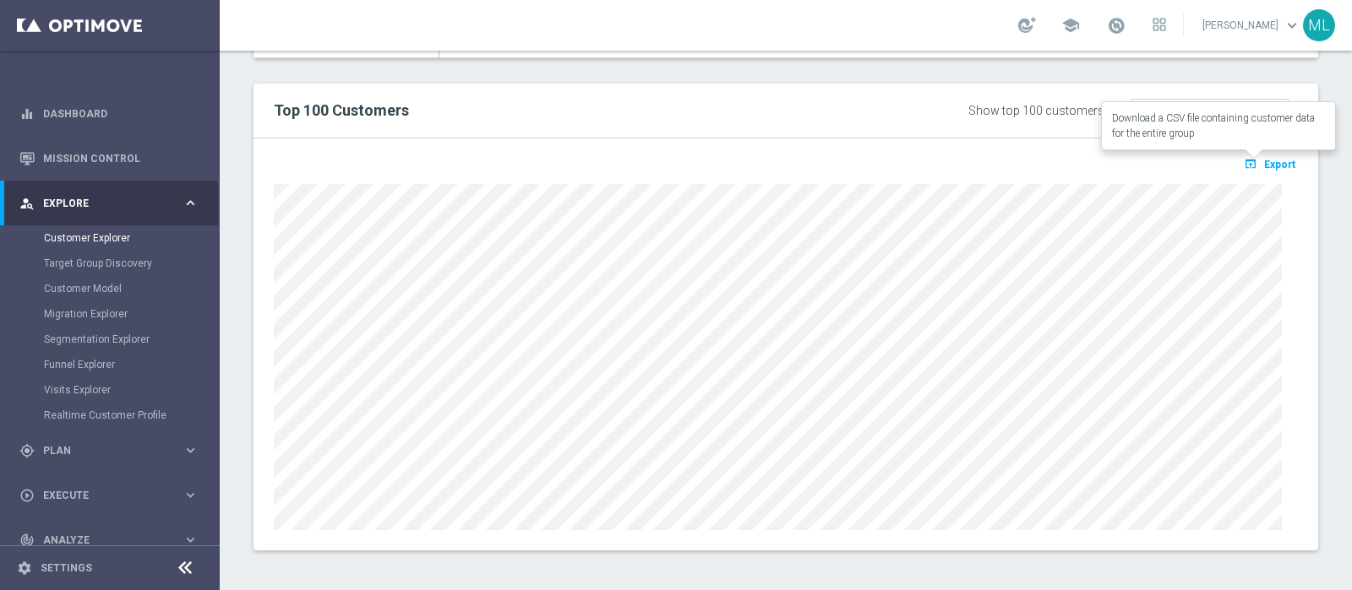
click at [1264, 165] on span "Export" at bounding box center [1279, 165] width 31 height 12
